Goal: Check status: Check status

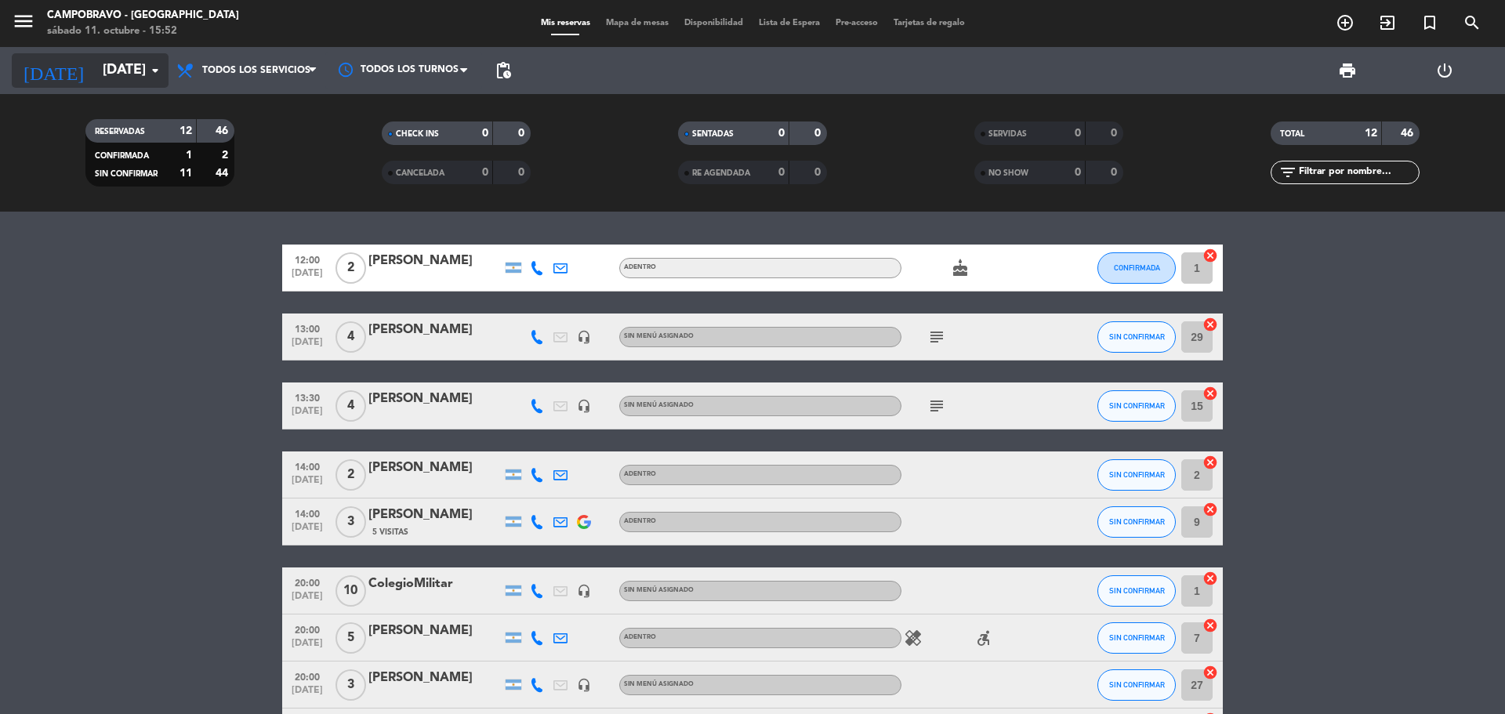
click at [152, 73] on icon "arrow_drop_down" at bounding box center [155, 70] width 19 height 19
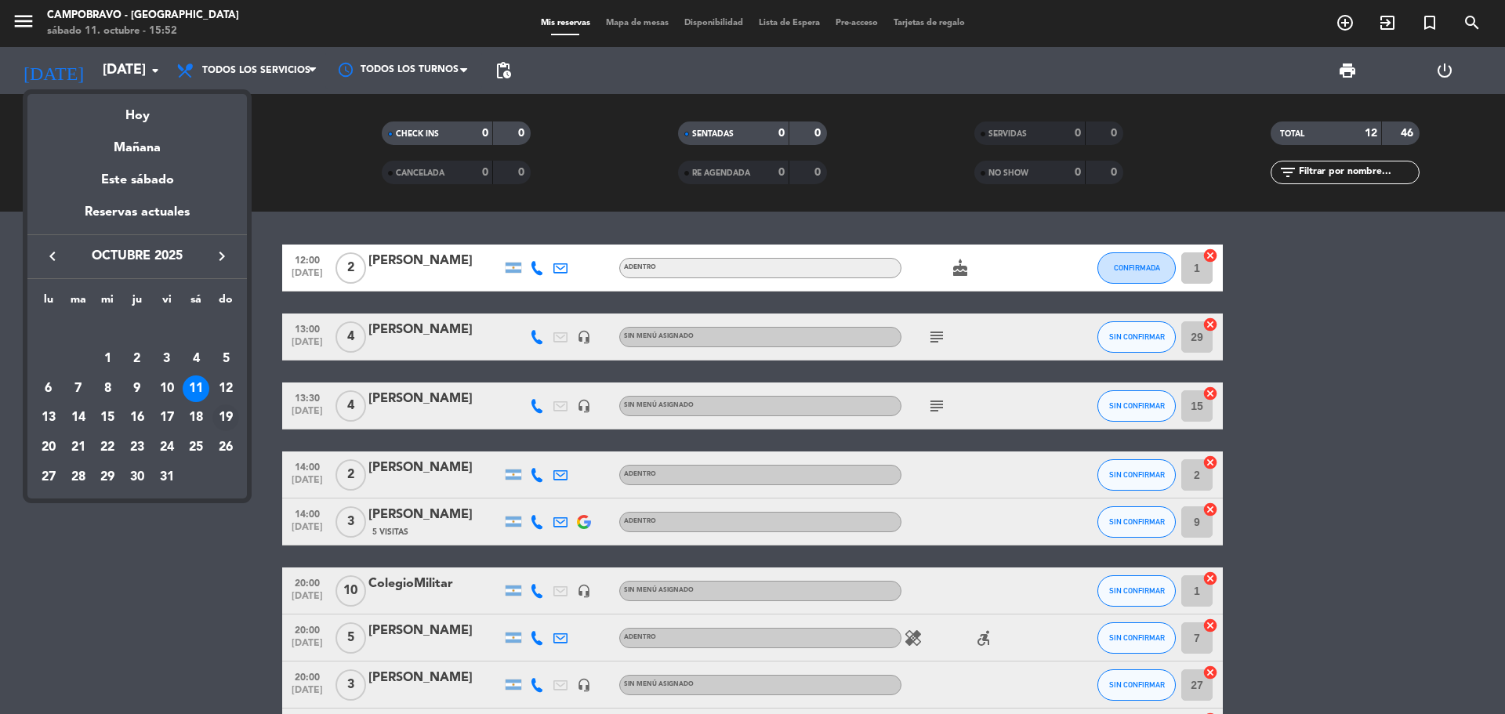
click at [228, 415] on div "19" at bounding box center [225, 417] width 27 height 27
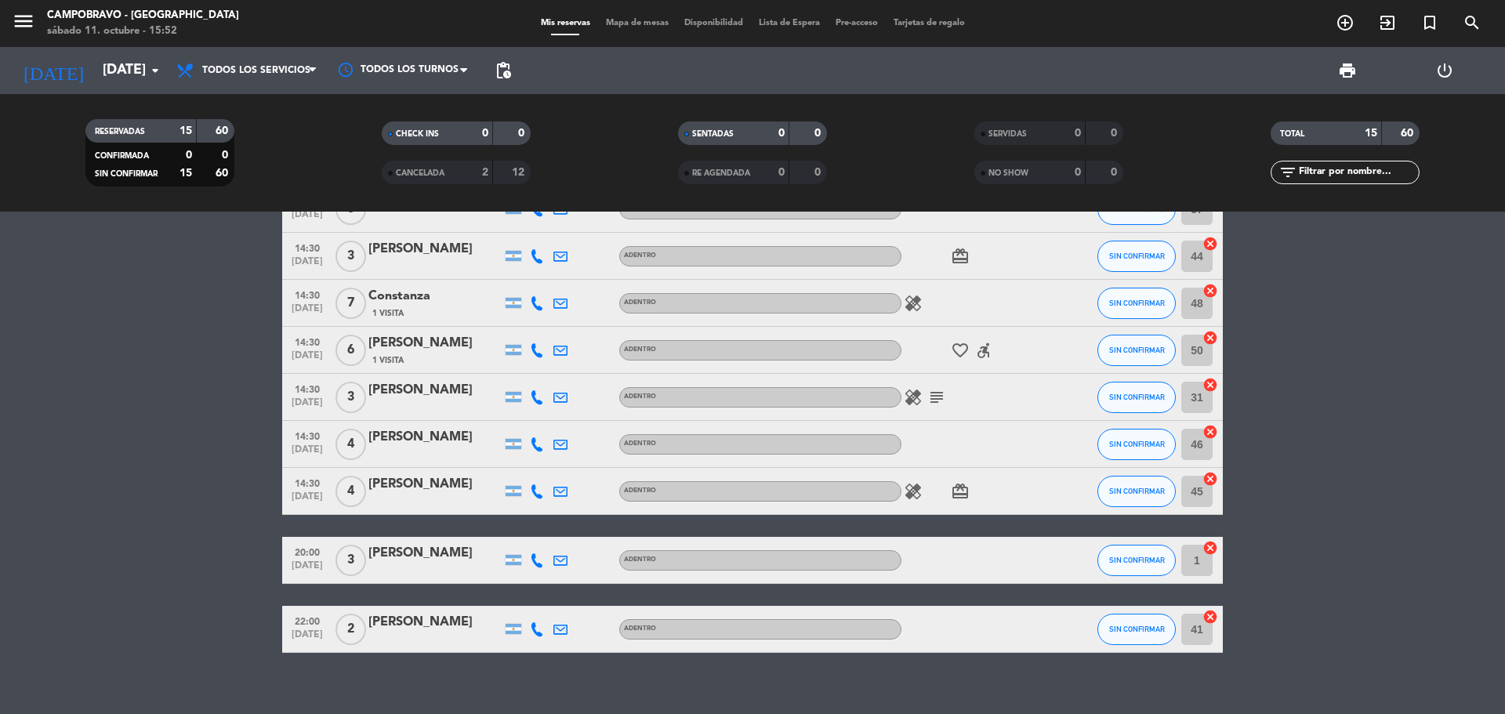
scroll to position [380, 0]
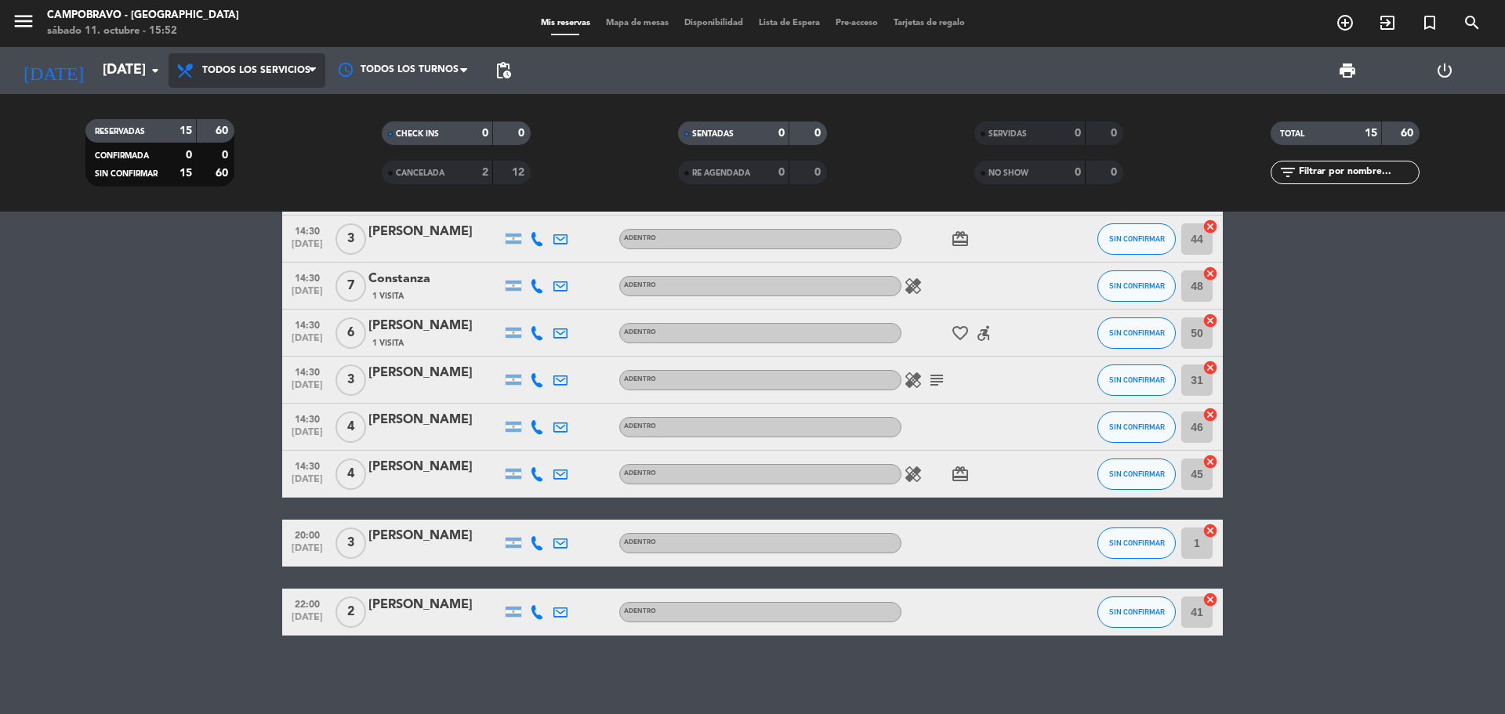
click at [303, 67] on span "Todos los servicios" at bounding box center [256, 70] width 108 height 11
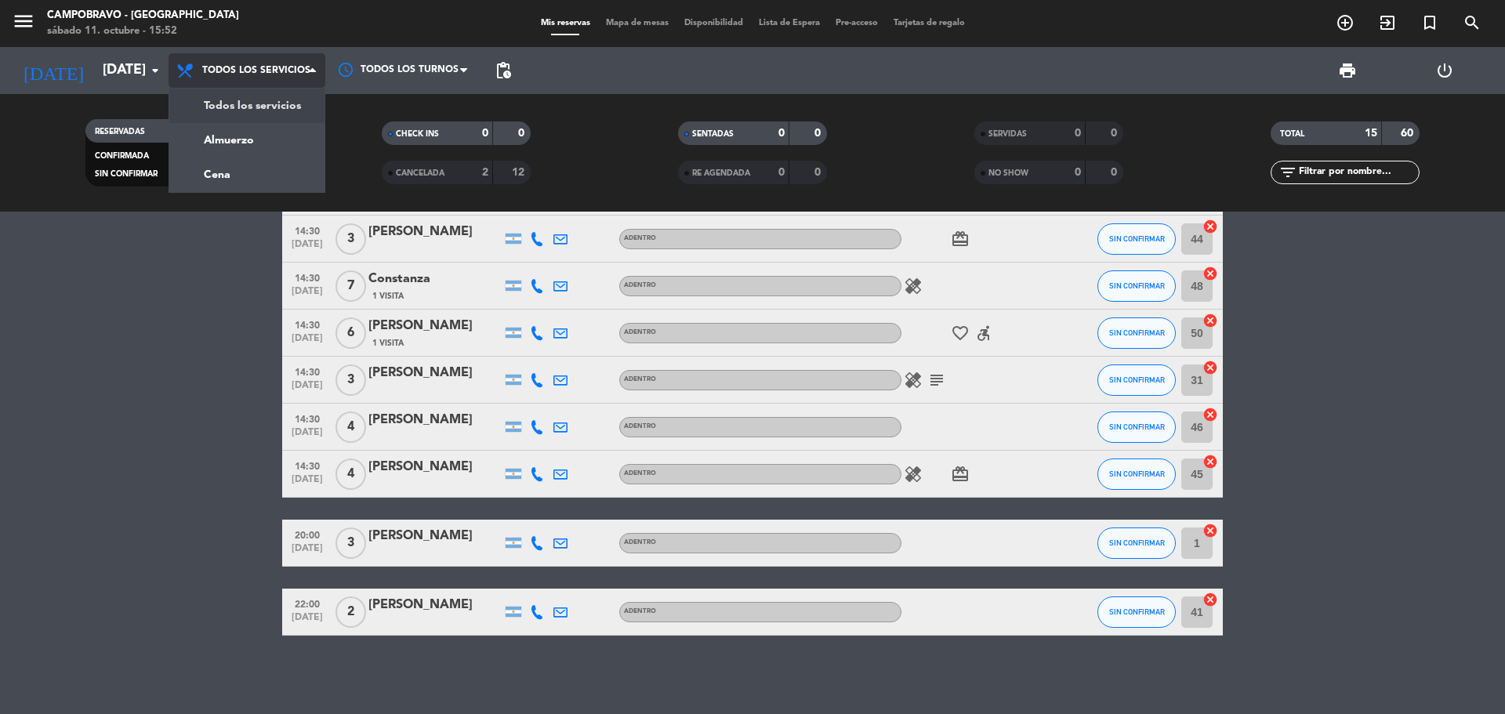
click at [301, 69] on span "Todos los servicios" at bounding box center [256, 70] width 108 height 11
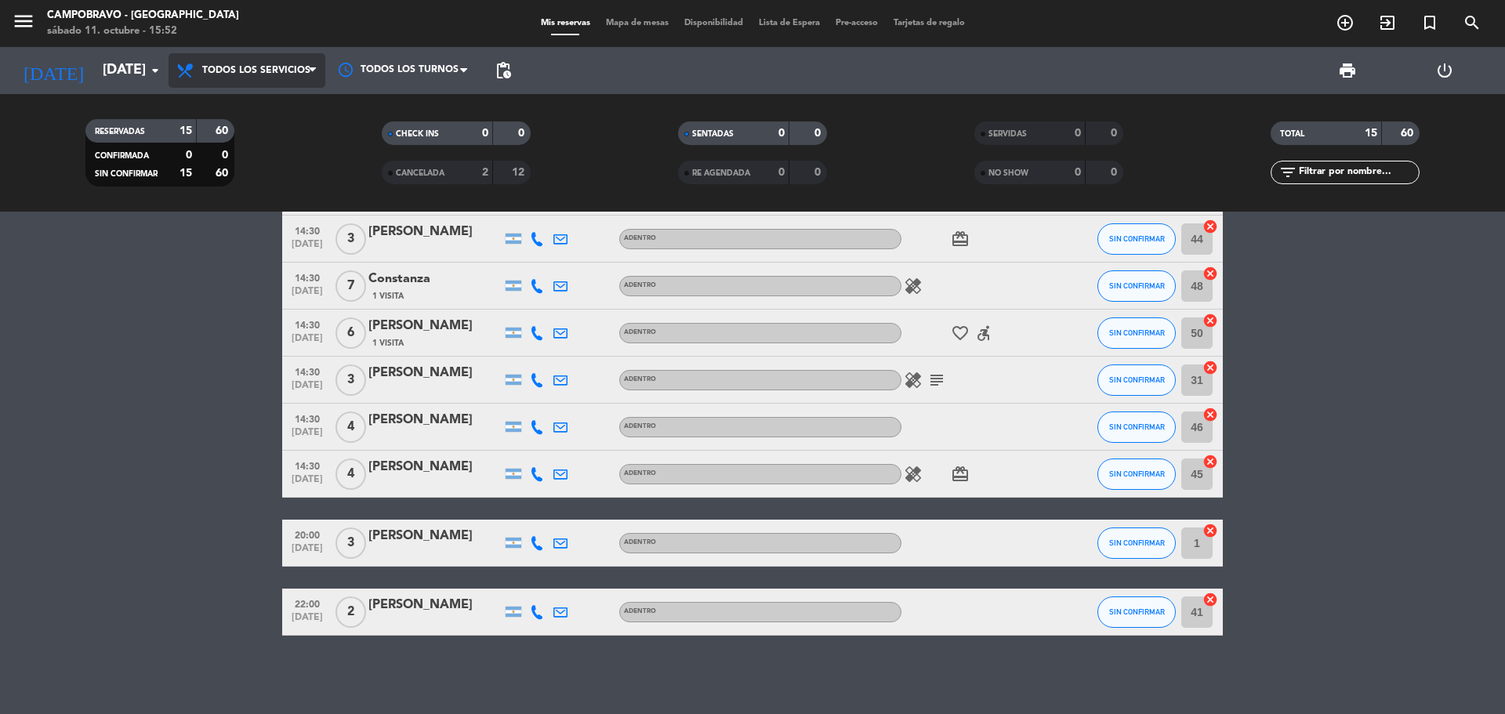
click at [290, 70] on span "Todos los servicios" at bounding box center [256, 70] width 108 height 11
click at [298, 140] on div "menu Campobravo - Las Cañitas [DATE] 11. octubre - 15:52 Mis reservas Mapa de m…" at bounding box center [752, 106] width 1505 height 212
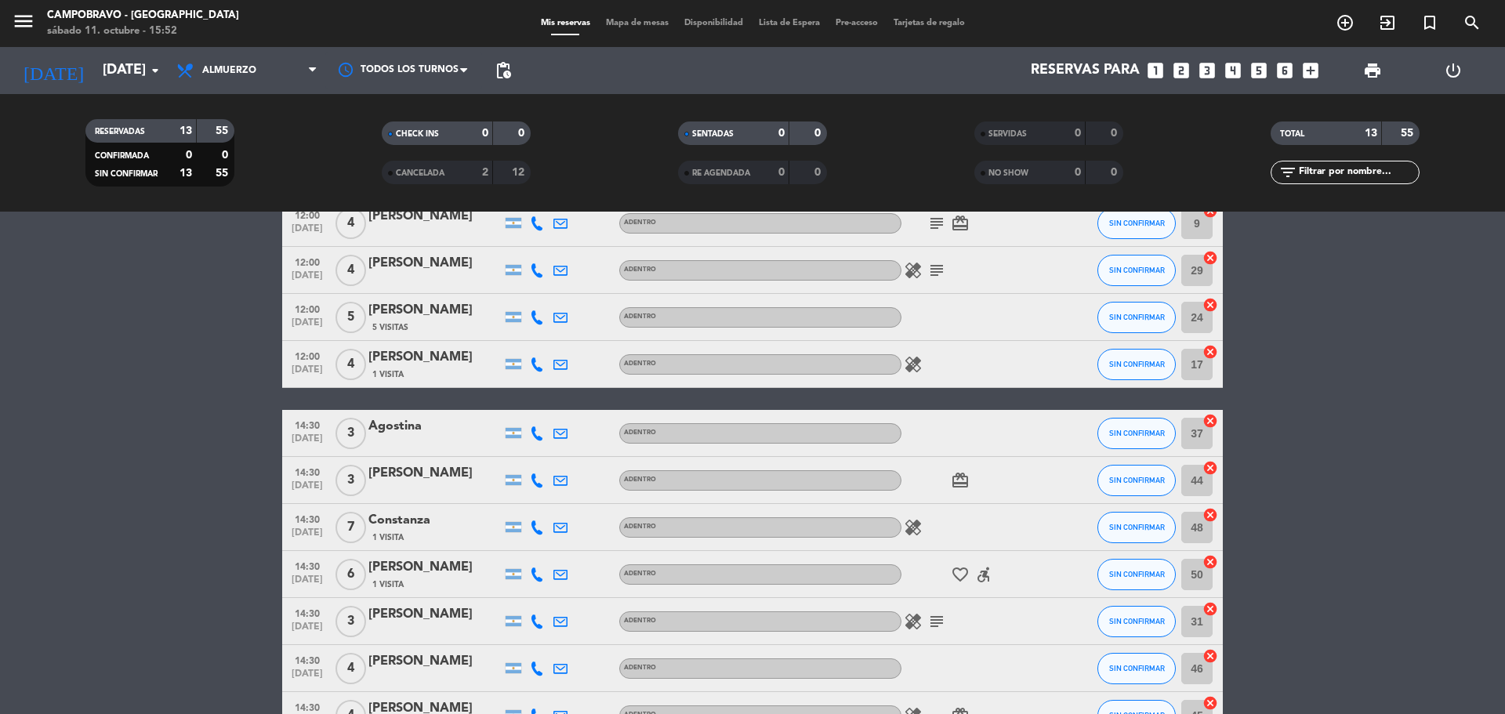
scroll to position [0, 0]
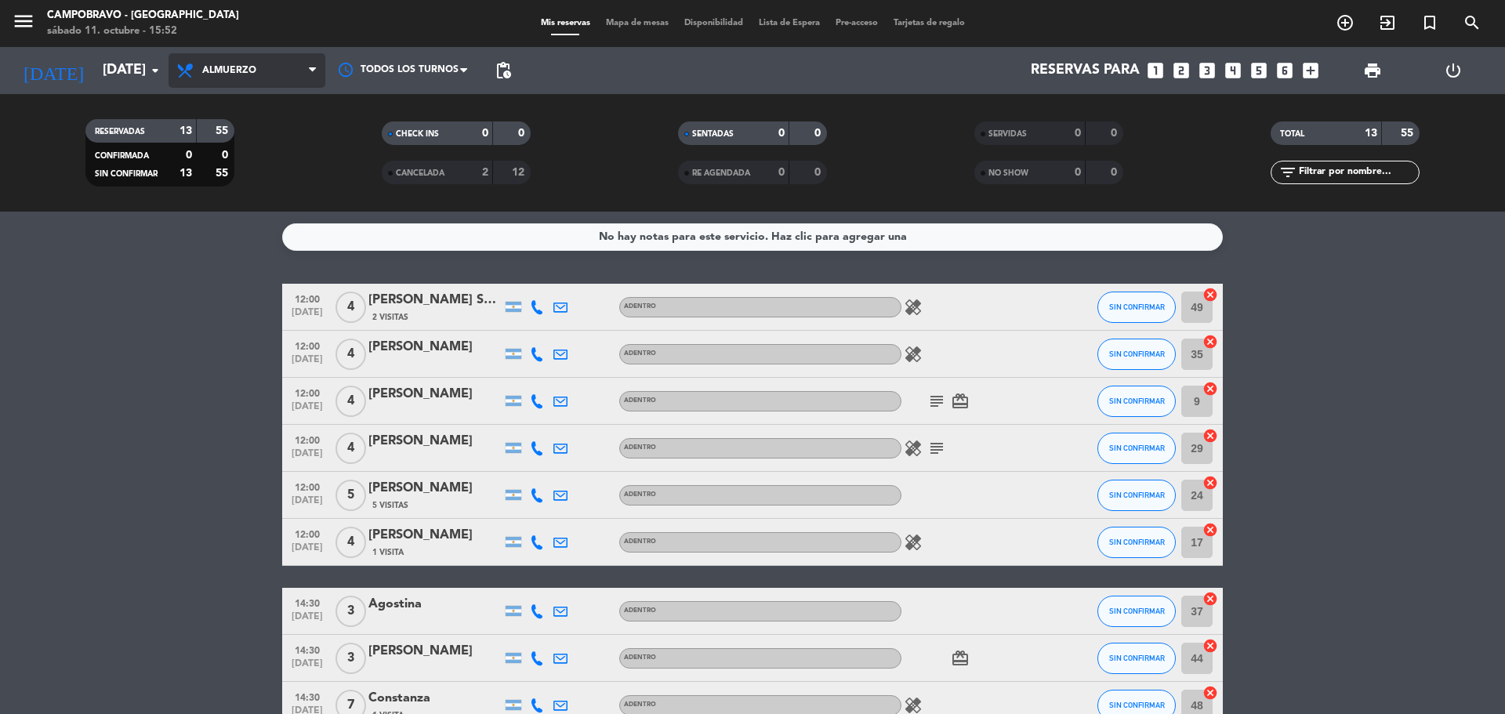
click at [254, 71] on span "Almuerzo" at bounding box center [229, 70] width 54 height 11
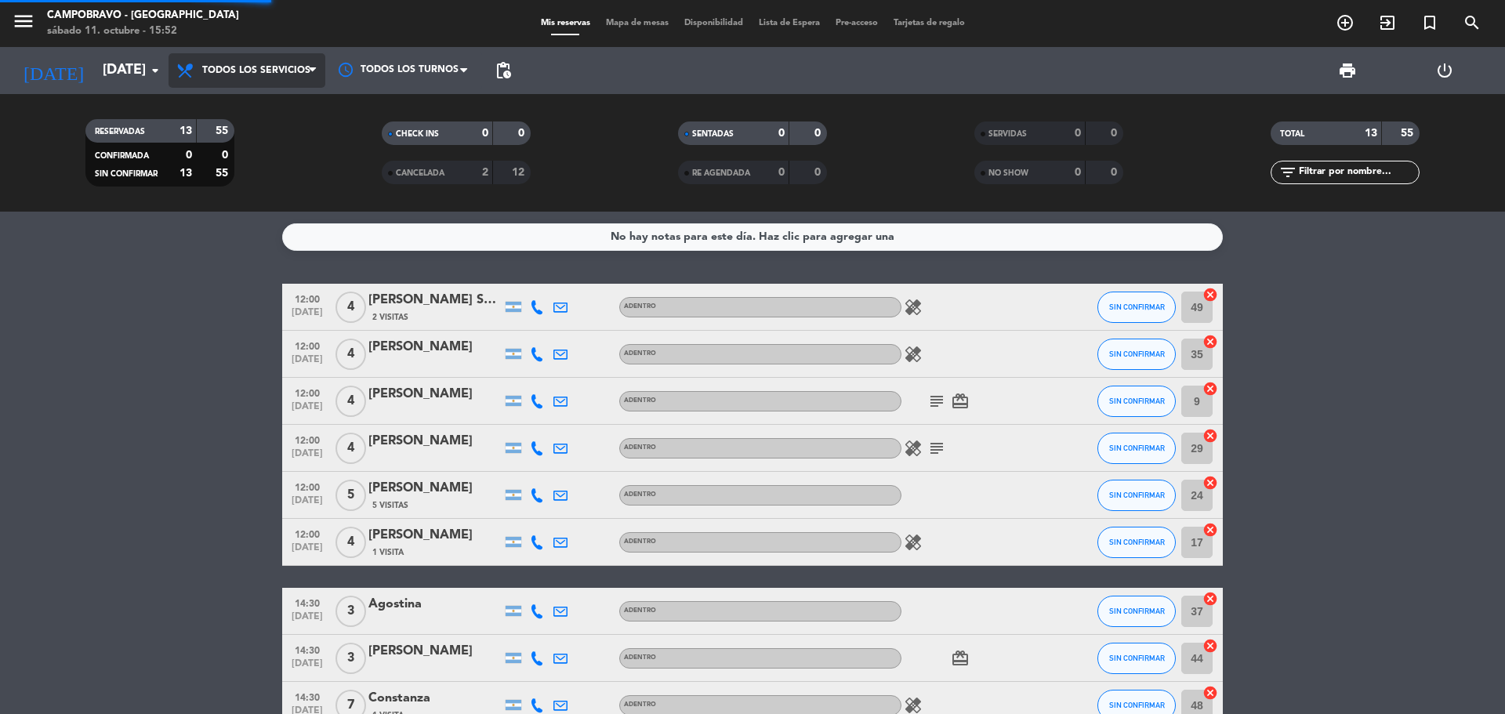
click at [249, 112] on div "menu Campobravo - Las Cañitas [DATE] 11. octubre - 15:52 Mis reservas Mapa de m…" at bounding box center [752, 106] width 1505 height 212
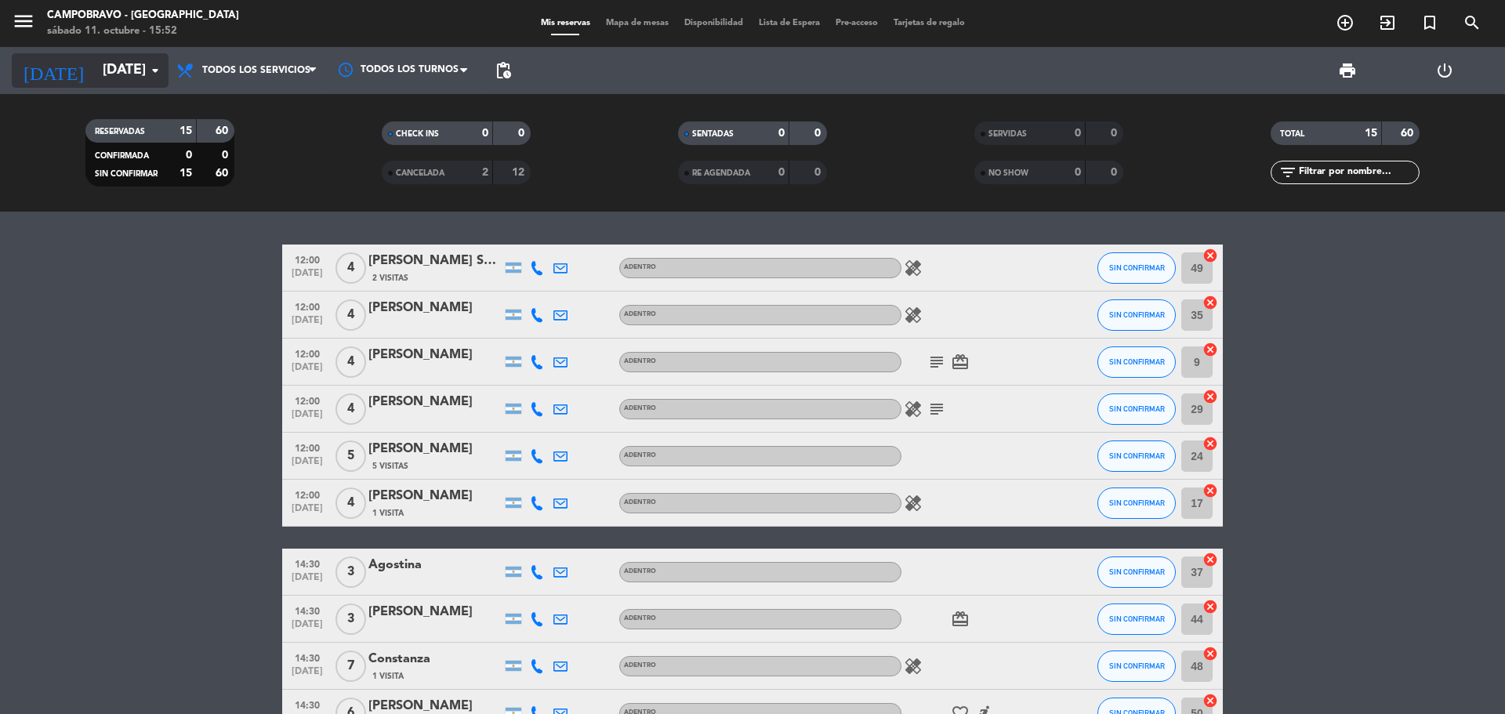
click at [159, 81] on input "[DATE]" at bounding box center [186, 70] width 182 height 31
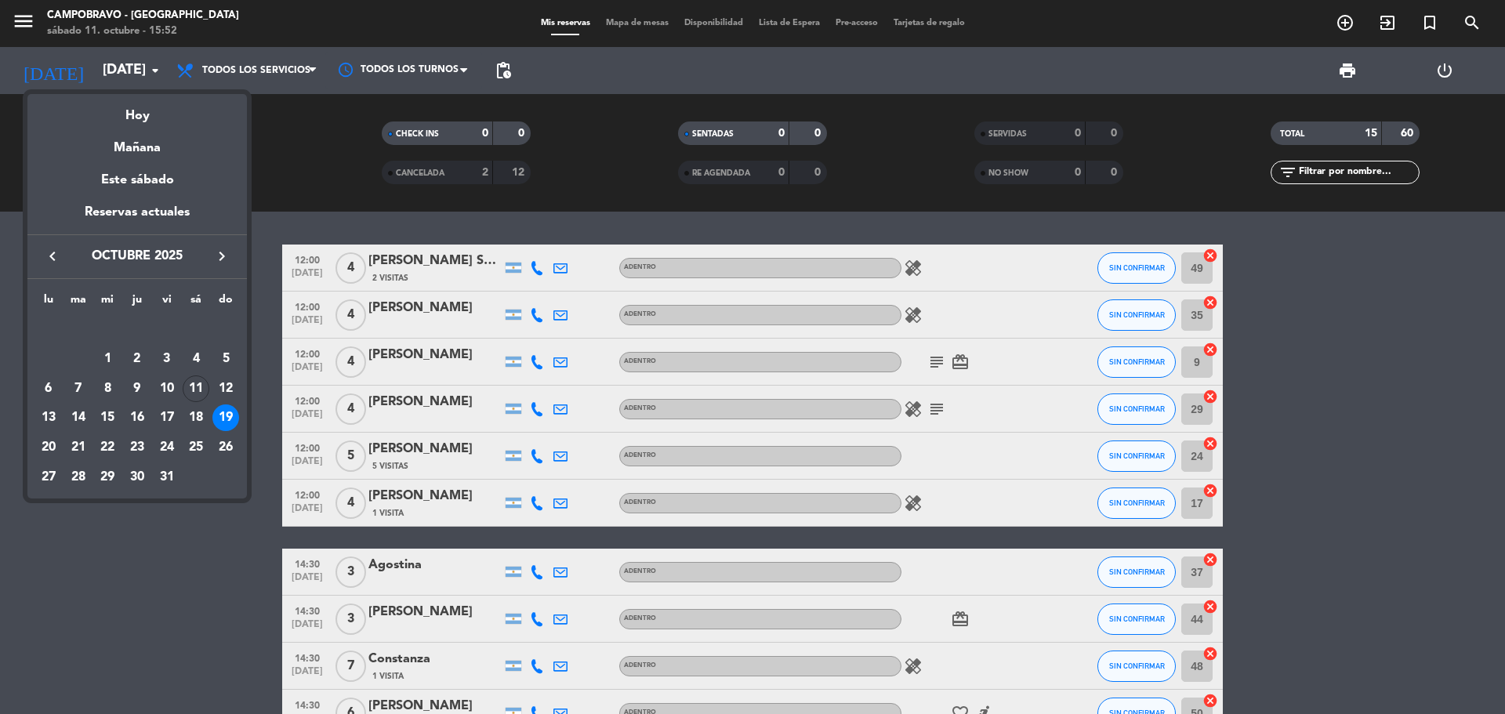
click at [249, 292] on div at bounding box center [752, 357] width 1505 height 714
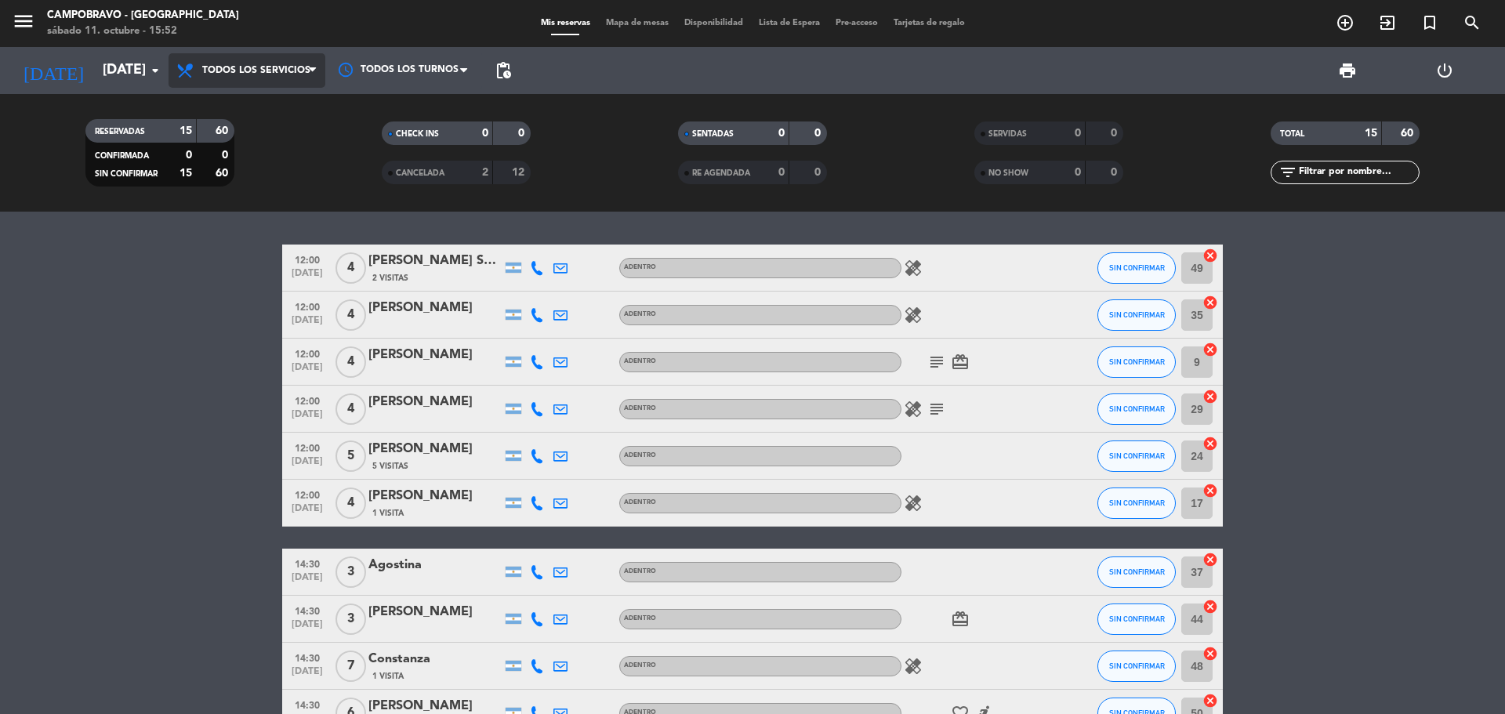
click at [229, 68] on span "Todos los servicios" at bounding box center [256, 70] width 108 height 11
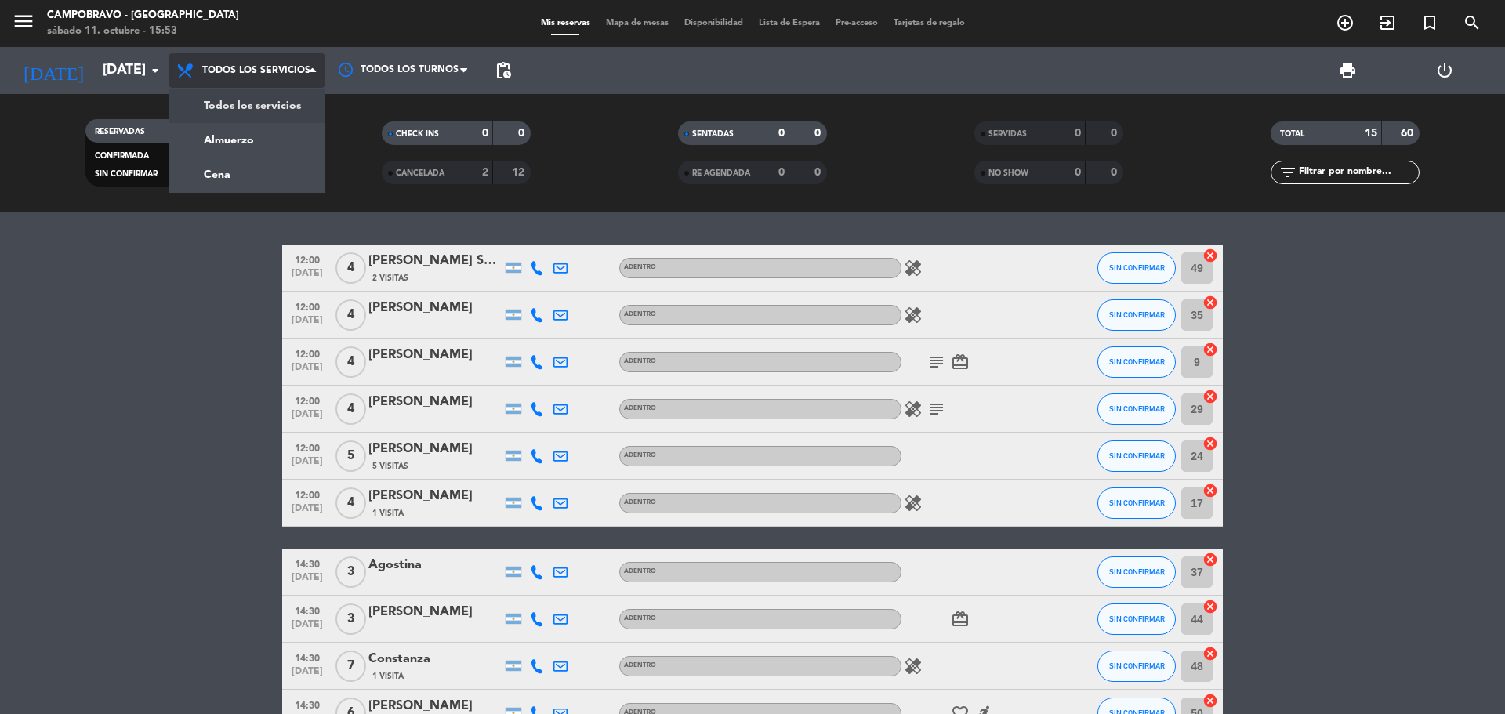
drag, startPoint x: 229, startPoint y: 69, endPoint x: 183, endPoint y: 68, distance: 45.5
click at [228, 70] on span "Todos los servicios" at bounding box center [256, 70] width 108 height 11
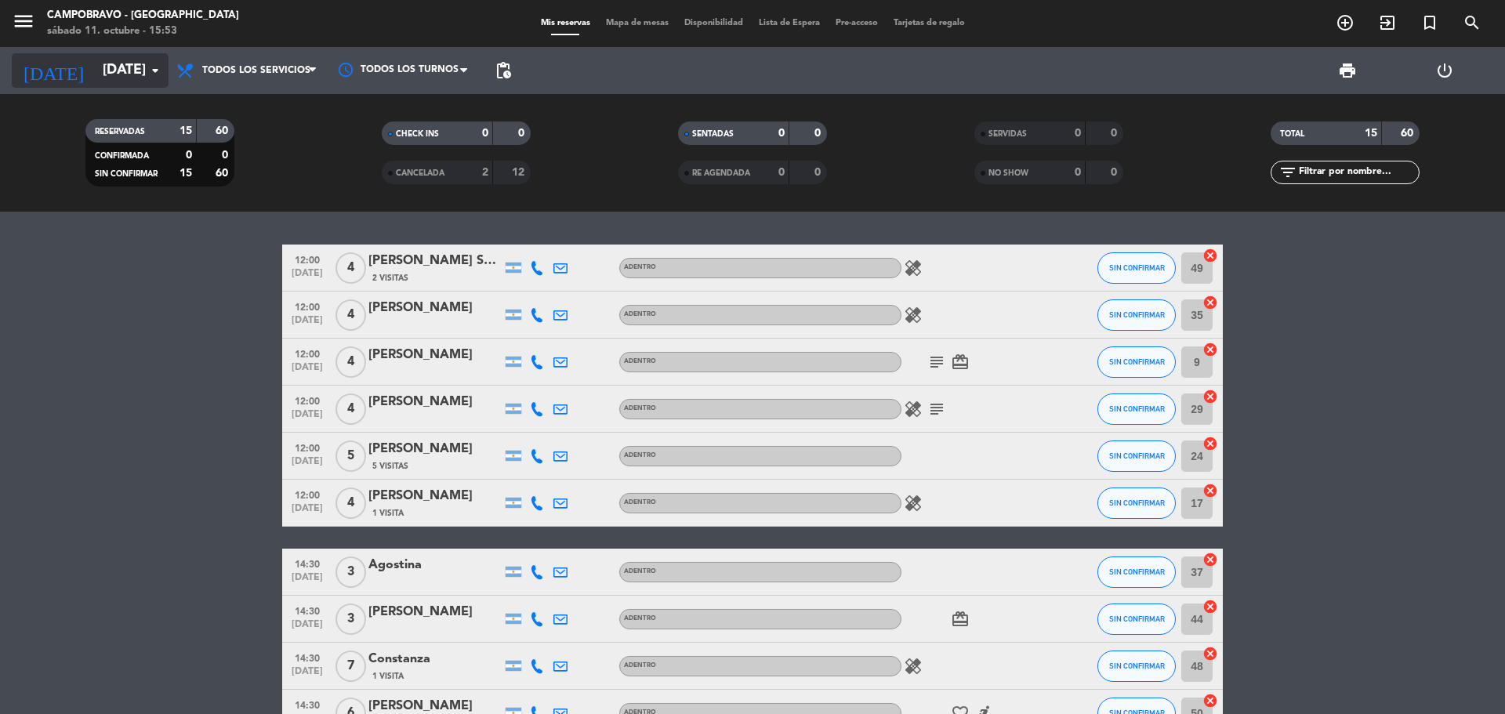
click at [146, 67] on icon "arrow_drop_down" at bounding box center [155, 70] width 19 height 19
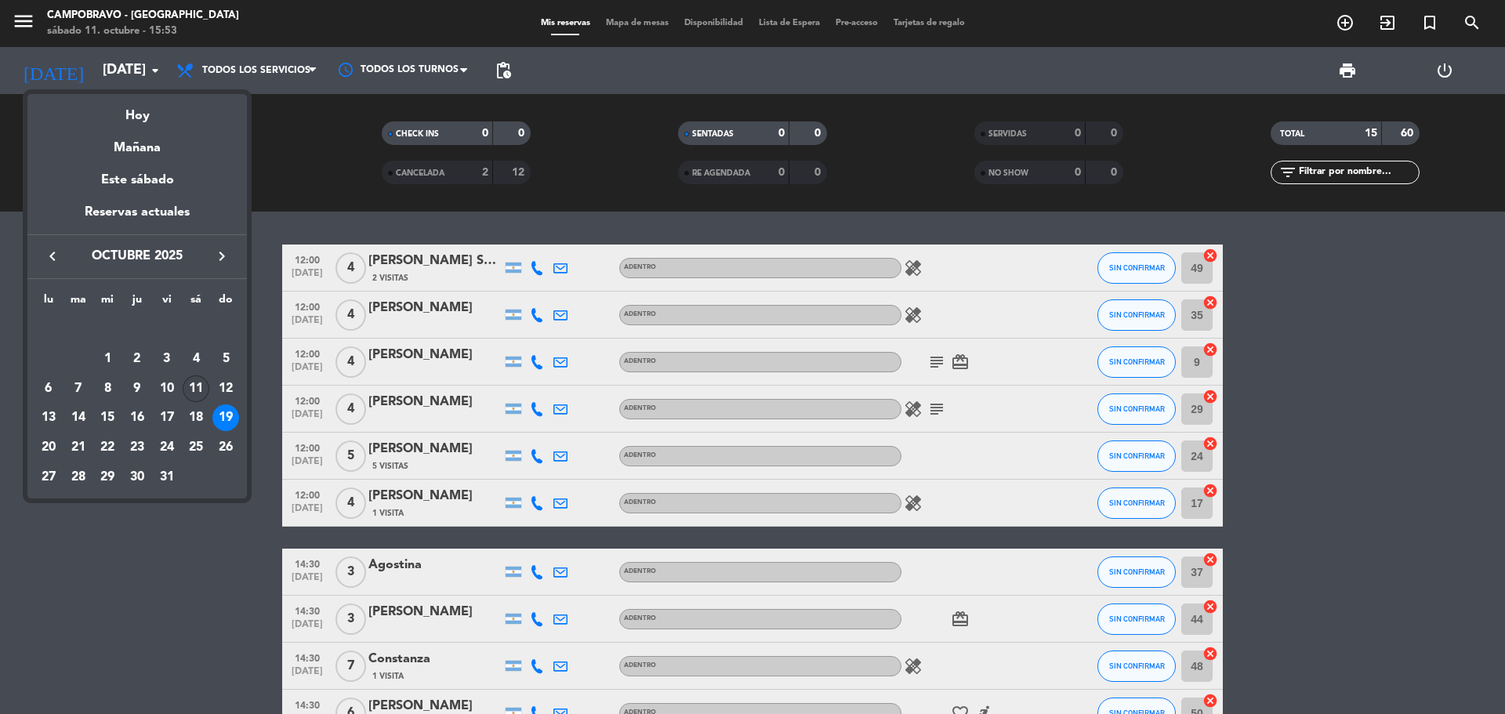
click at [196, 386] on div "11" at bounding box center [196, 388] width 27 height 27
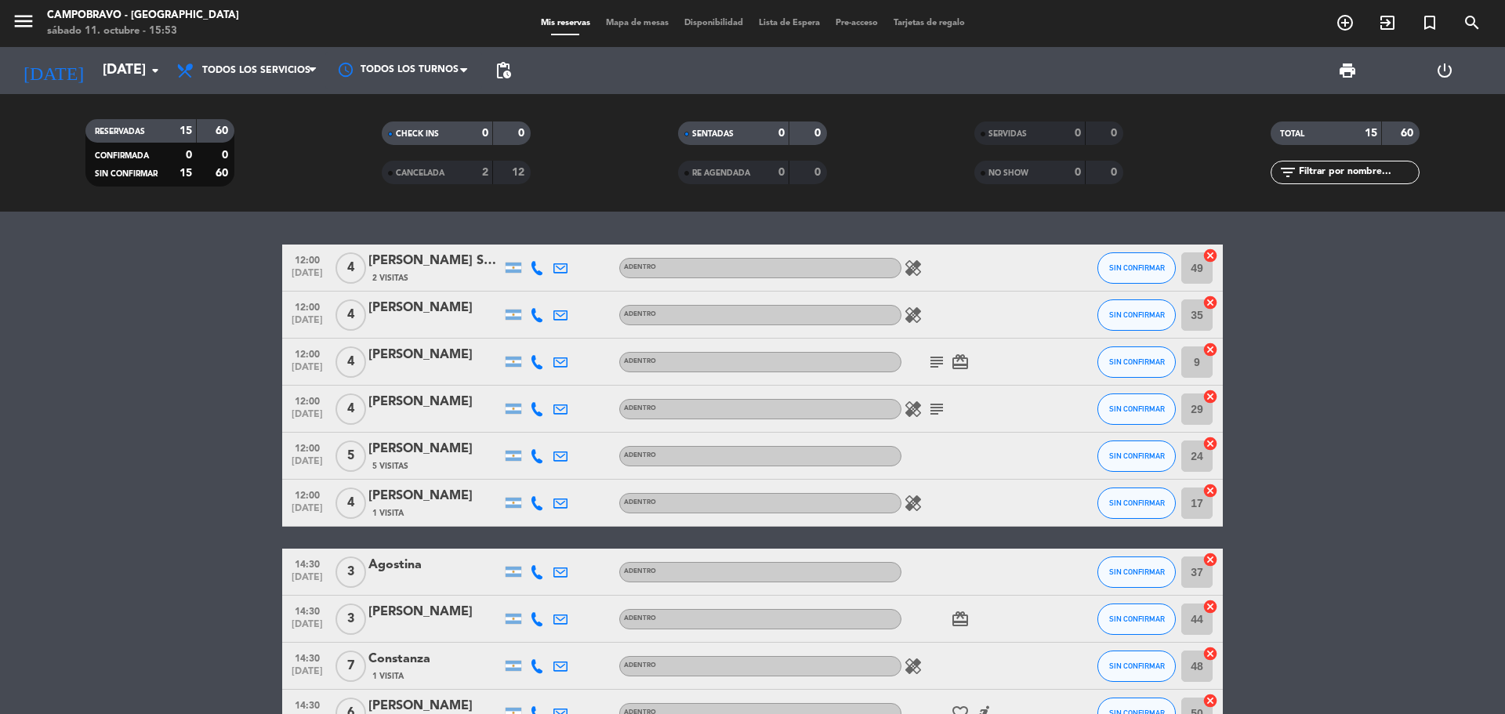
type input "[DATE]"
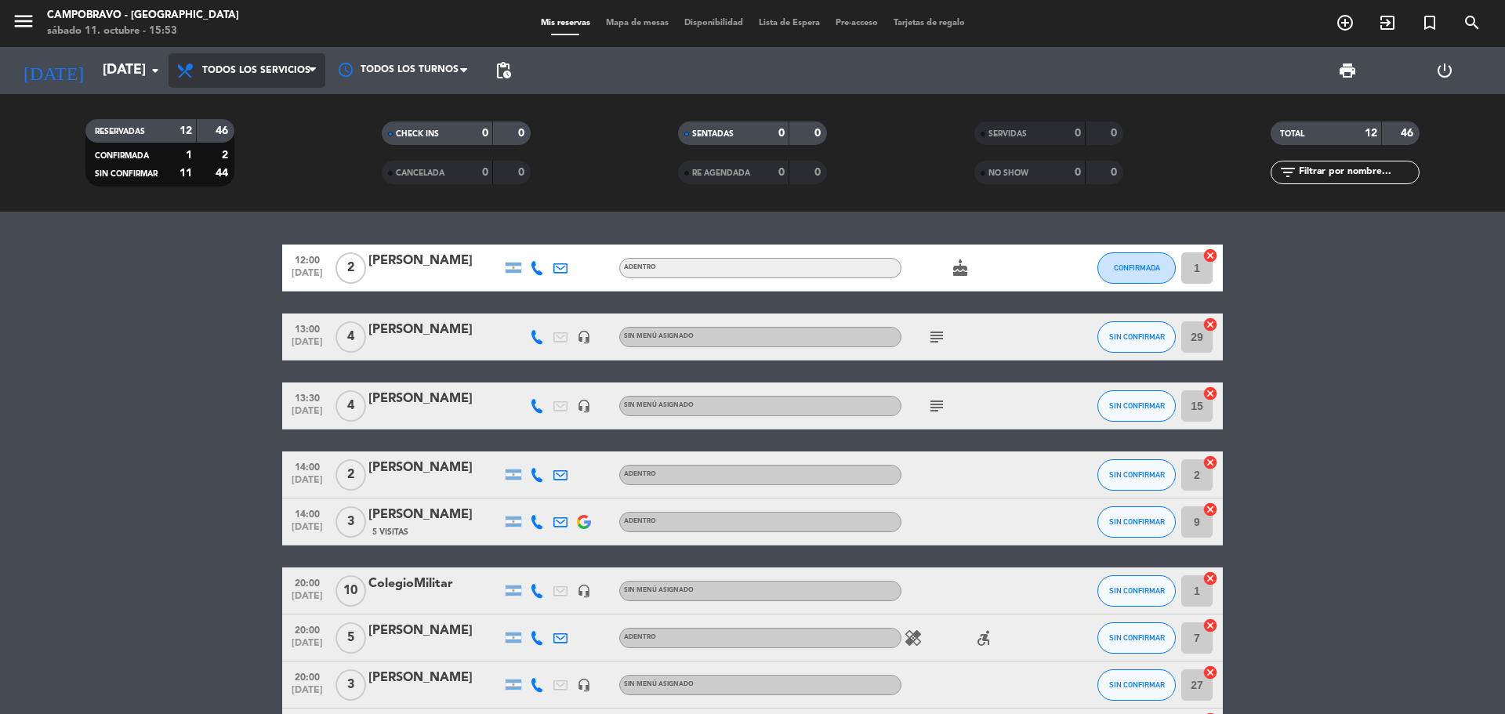
click at [284, 66] on span "Todos los servicios" at bounding box center [256, 70] width 108 height 11
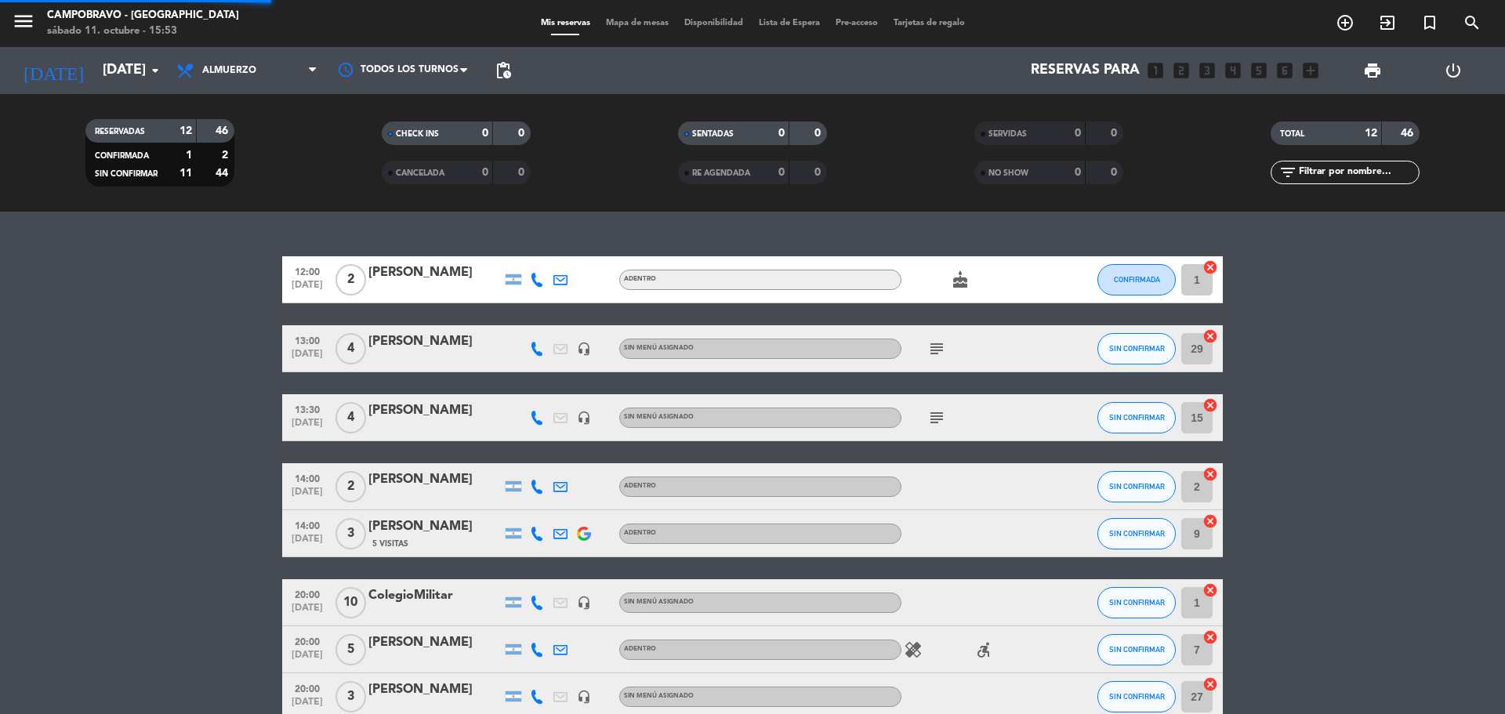
click at [295, 133] on div "menu Campobravo - Las Cañitas [DATE] 11. octubre - 15:53 Mis reservas Mapa de m…" at bounding box center [752, 106] width 1505 height 212
